Goal: Information Seeking & Learning: Learn about a topic

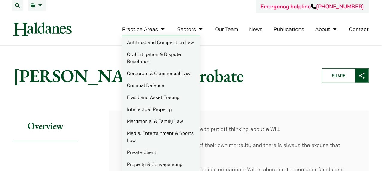
click at [123, 119] on link "Matrimonial & Family Law" at bounding box center [161, 121] width 78 height 12
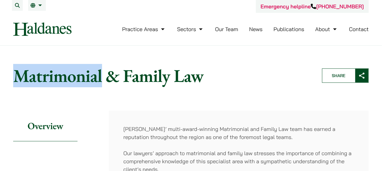
drag, startPoint x: 14, startPoint y: 72, endPoint x: 102, endPoint y: 76, distance: 88.1
click at [102, 76] on h1 "Matrimonial & Family Law" at bounding box center [162, 76] width 299 height 22
copy h1 "Matrimonial"
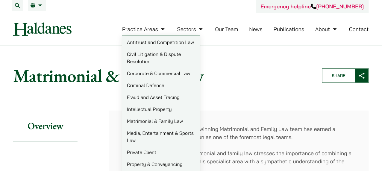
drag, startPoint x: 259, startPoint y: 62, endPoint x: 252, endPoint y: 62, distance: 6.9
click at [258, 62] on header "Home » Practice Areas » Matrimonial & Family Law Matrimonial & Family Law Share" at bounding box center [191, 76] width 366 height 32
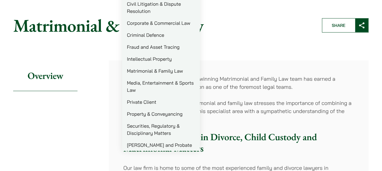
scroll to position [60, 0]
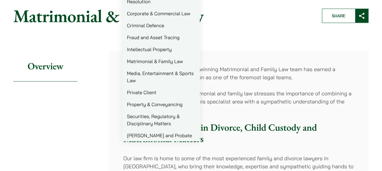
click at [148, 135] on link "[PERSON_NAME] and Probate" at bounding box center [161, 136] width 78 height 12
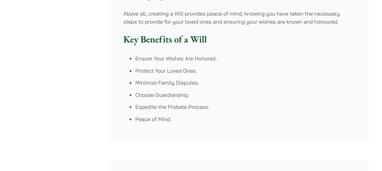
scroll to position [270, 0]
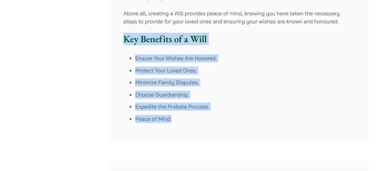
drag, startPoint x: 113, startPoint y: 28, endPoint x: 213, endPoint y: 131, distance: 144.3
click at [212, 106] on li "Expedite the Probate Process." at bounding box center [244, 107] width 219 height 8
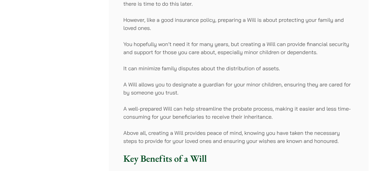
scroll to position [0, 0]
